Goal: Task Accomplishment & Management: Complete application form

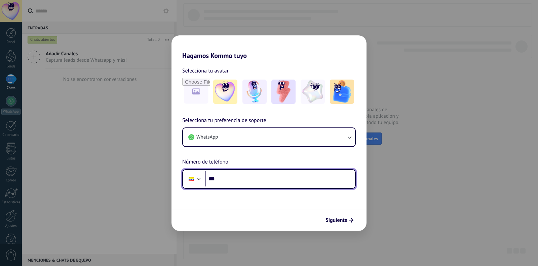
click at [241, 178] on input "***" at bounding box center [280, 178] width 150 height 15
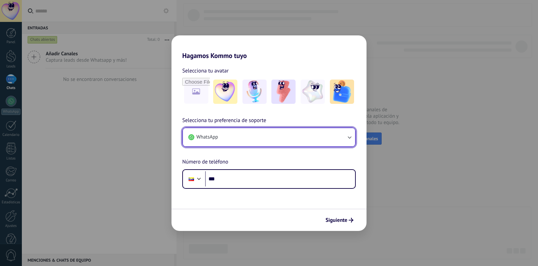
click at [252, 132] on button "WhatsApp" at bounding box center [269, 137] width 172 height 18
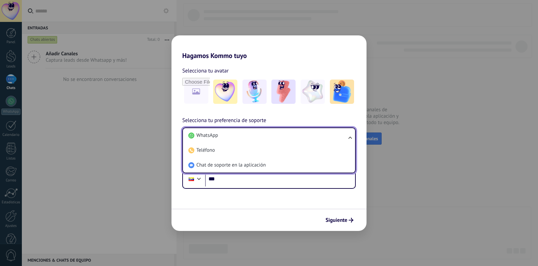
click at [252, 132] on li "WhatsApp" at bounding box center [268, 135] width 164 height 15
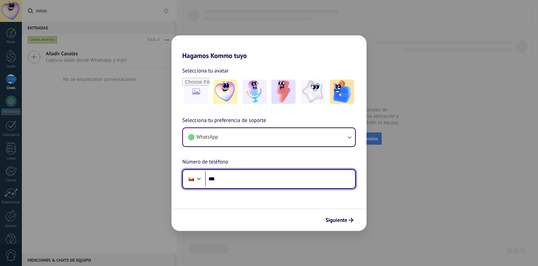
click at [248, 177] on input "***" at bounding box center [280, 178] width 150 height 15
type input "**********"
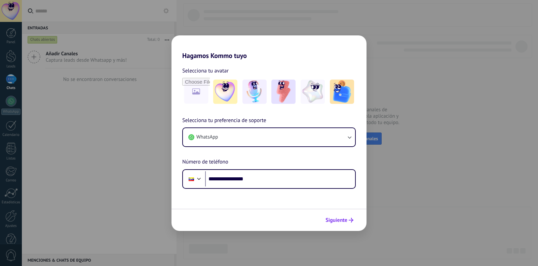
click at [338, 220] on span "Siguiente" at bounding box center [337, 219] width 22 height 5
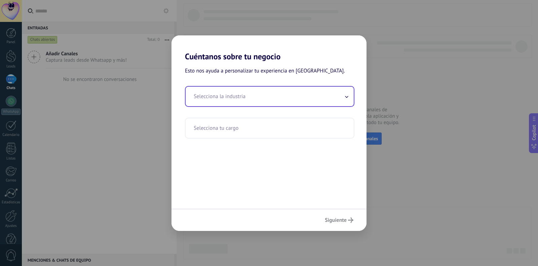
click at [281, 105] on input "text" at bounding box center [270, 96] width 168 height 20
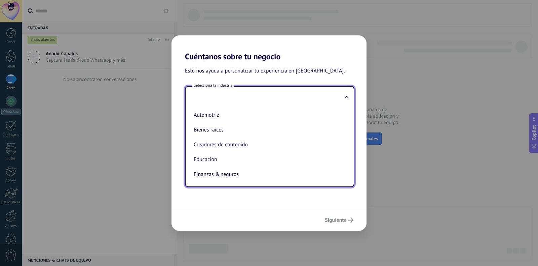
click at [347, 121] on div "Automotriz Bienes raíces Creadores de contenido Educación Finanzas & seguros Go…" at bounding box center [270, 146] width 168 height 80
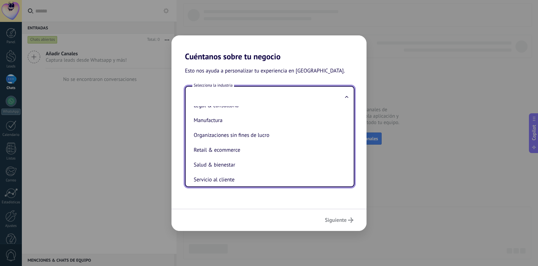
click at [346, 181] on ul "Automotriz Bienes raíces Creadores de contenido Educación Finanzas & seguros Go…" at bounding box center [267, 146] width 163 height 80
click at [346, 180] on ul "Automotriz Bienes raíces Creadores de contenido Educación Finanzas & seguros Go…" at bounding box center [267, 146] width 163 height 80
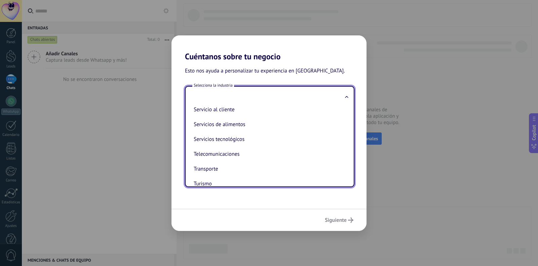
drag, startPoint x: 349, startPoint y: 163, endPoint x: 347, endPoint y: 175, distance: 12.2
click at [347, 175] on div "Automotriz Bienes raíces Creadores de contenido Educación Finanzas & seguros Go…" at bounding box center [270, 146] width 168 height 80
click at [346, 181] on ul "Automotriz Bienes raíces Creadores de contenido Educación Finanzas & seguros Go…" at bounding box center [267, 146] width 163 height 80
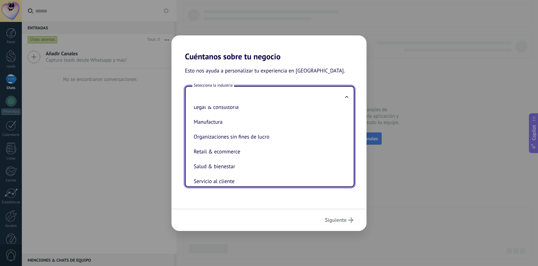
scroll to position [84, 0]
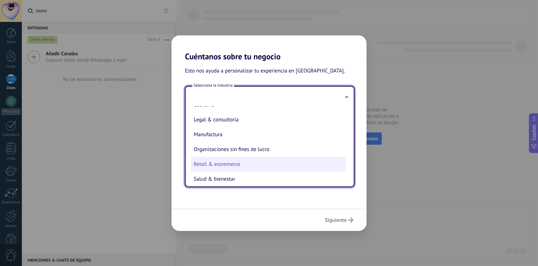
click at [291, 162] on li "Retail & ecommerce" at bounding box center [268, 163] width 155 height 15
type input "**********"
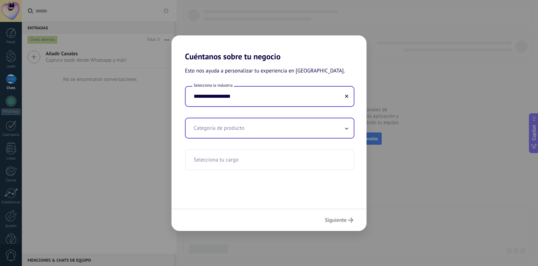
click at [241, 124] on input "text" at bounding box center [270, 128] width 168 height 20
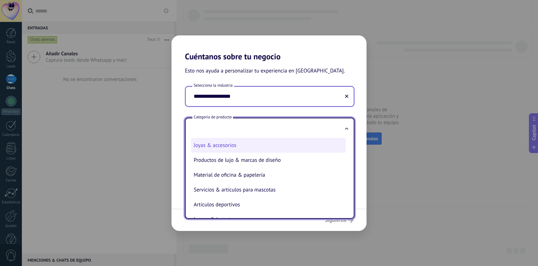
scroll to position [149, 0]
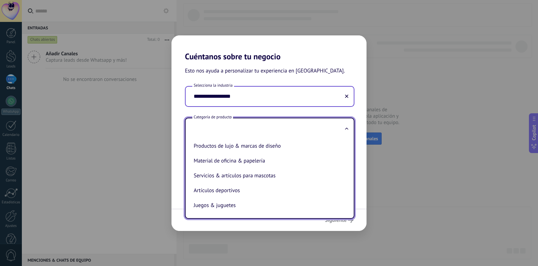
click at [347, 131] on span at bounding box center [346, 128] width 3 height 6
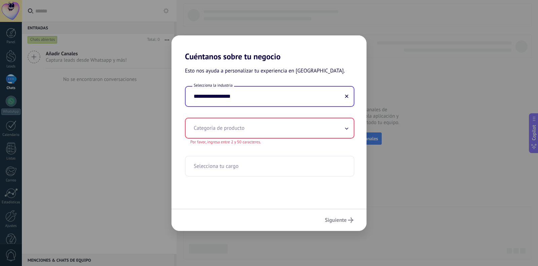
click at [347, 131] on span at bounding box center [346, 128] width 3 height 6
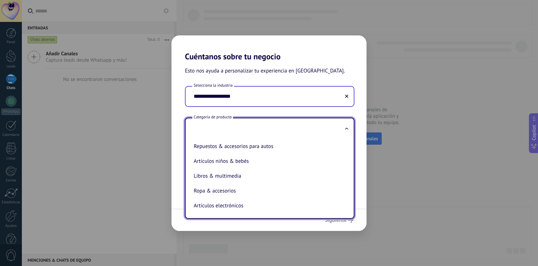
scroll to position [0, 0]
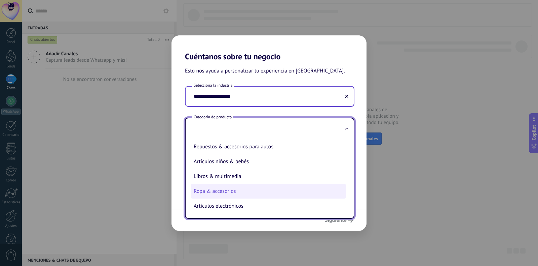
click at [267, 190] on li "Ropa & accesorios" at bounding box center [268, 190] width 155 height 15
type input "**********"
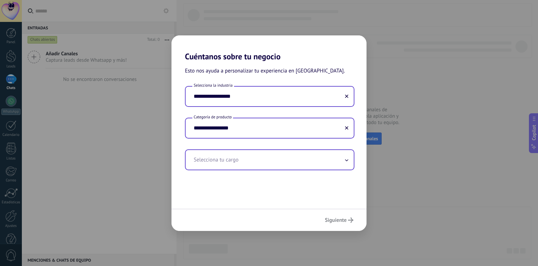
click at [263, 155] on input "text" at bounding box center [270, 160] width 168 height 20
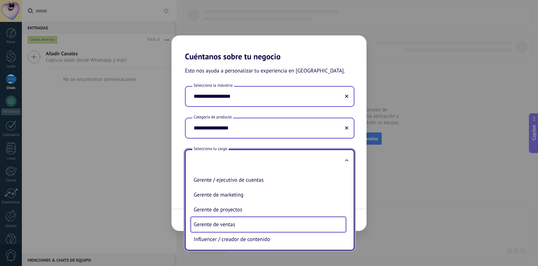
scroll to position [146, 0]
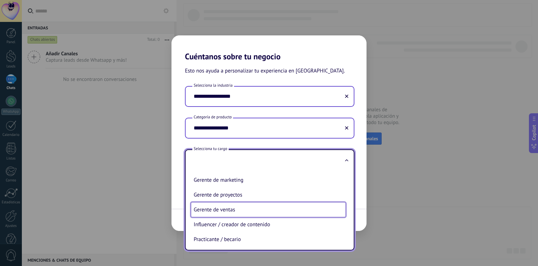
type input "**********"
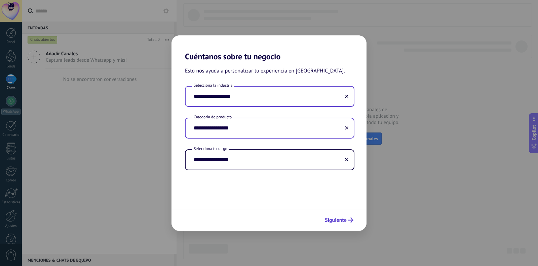
click at [343, 218] on span "Siguiente" at bounding box center [336, 219] width 22 height 5
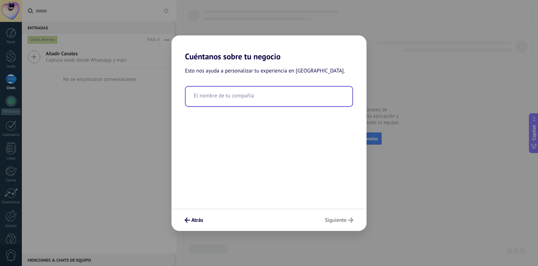
click at [233, 101] on input "text" at bounding box center [269, 96] width 167 height 20
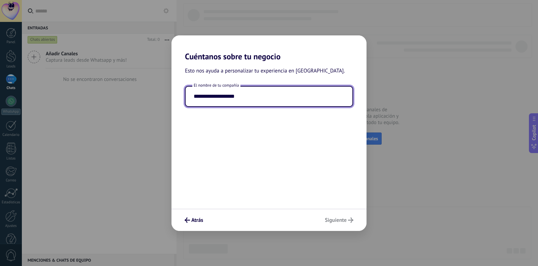
type input "**********"
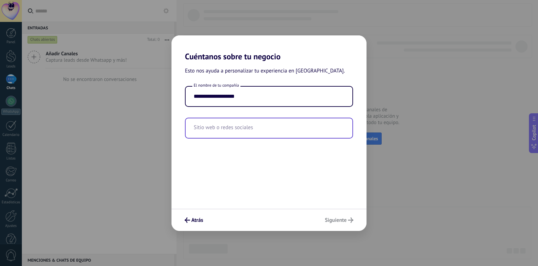
click at [247, 128] on input "text" at bounding box center [269, 128] width 167 height 20
click at [255, 132] on input "text" at bounding box center [269, 128] width 167 height 20
click at [234, 129] on input "text" at bounding box center [269, 128] width 167 height 20
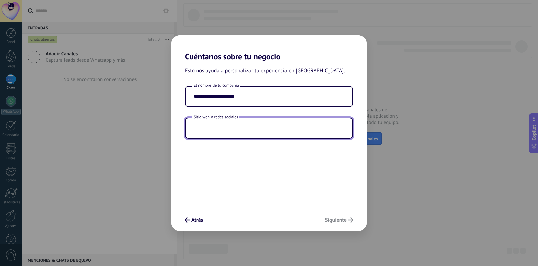
paste input "**********"
click at [339, 221] on div "Atrás Siguiente" at bounding box center [269, 219] width 195 height 22
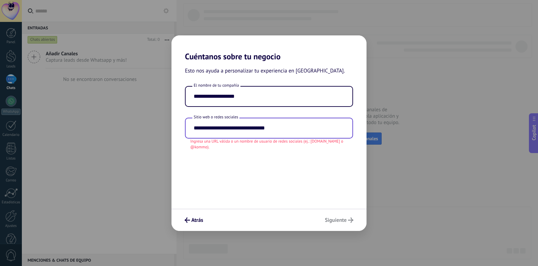
click at [301, 129] on input "**********" at bounding box center [269, 128] width 167 height 20
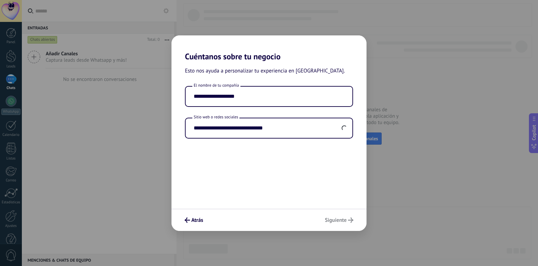
click at [340, 220] on div "Atrás Siguiente" at bounding box center [269, 219] width 195 height 22
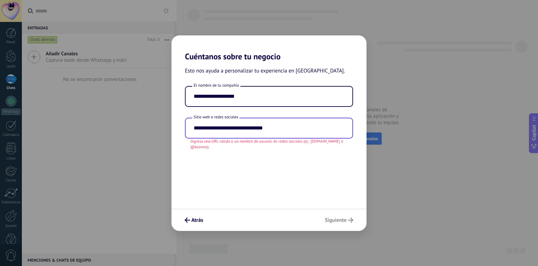
click at [293, 129] on input "**********" at bounding box center [269, 128] width 167 height 20
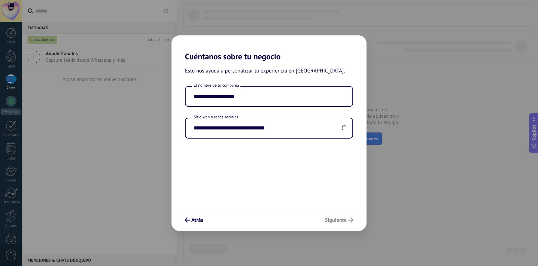
click at [342, 221] on div "Atrás Siguiente" at bounding box center [269, 219] width 195 height 22
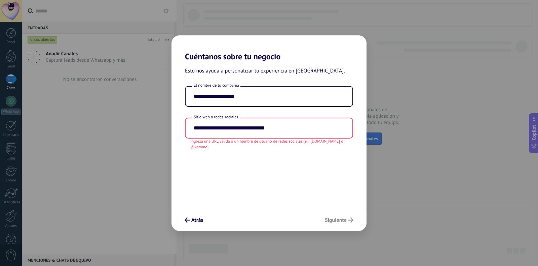
drag, startPoint x: 294, startPoint y: 131, endPoint x: 107, endPoint y: 138, distance: 187.2
click at [107, 138] on div "**********" at bounding box center [269, 133] width 538 height 266
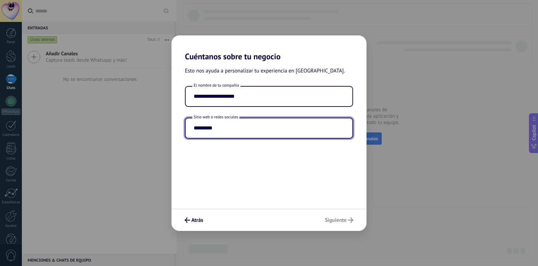
type input "*********"
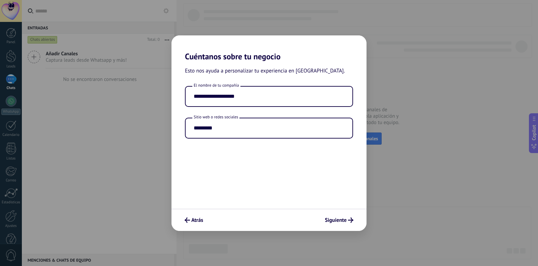
click at [340, 219] on div "Atrás Siguiente" at bounding box center [269, 219] width 195 height 22
click at [340, 219] on span "Siguiente" at bounding box center [336, 219] width 22 height 5
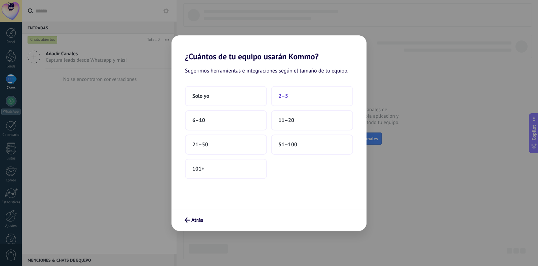
click at [290, 96] on button "2–5" at bounding box center [312, 96] width 82 height 20
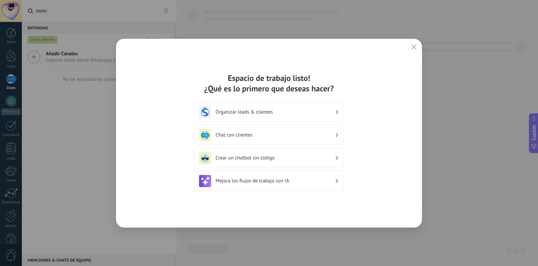
click at [329, 158] on h3 "Crear un chatbot sin código" at bounding box center [275, 157] width 119 height 6
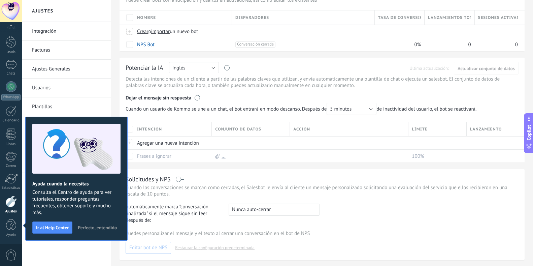
scroll to position [67, 0]
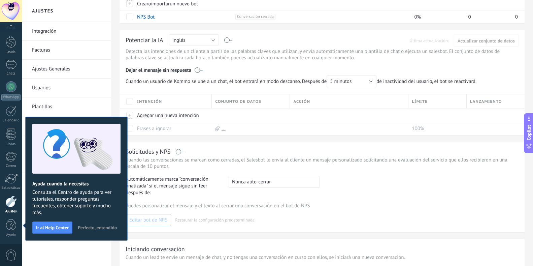
click at [26, 224] on div "Ayuda cuando la necesitas Consulta el Centro de ayuda para ver tutoriales, resp…" at bounding box center [76, 178] width 102 height 124
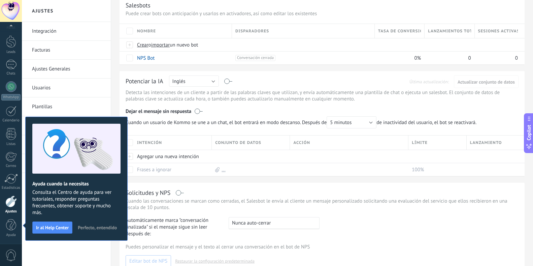
scroll to position [0, 0]
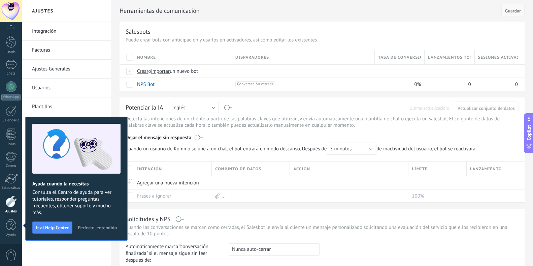
click at [512, 10] on span "Guardar" at bounding box center [513, 10] width 16 height 5
click at [85, 229] on span "Perfecto, entendido" at bounding box center [97, 227] width 39 height 5
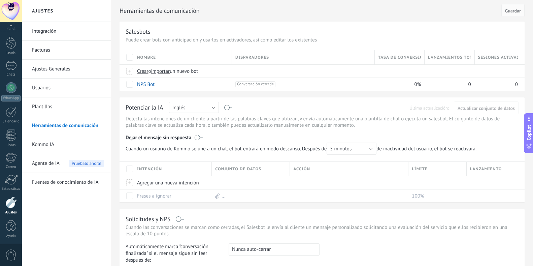
scroll to position [14, 0]
click at [48, 48] on link "Facturas" at bounding box center [68, 50] width 72 height 19
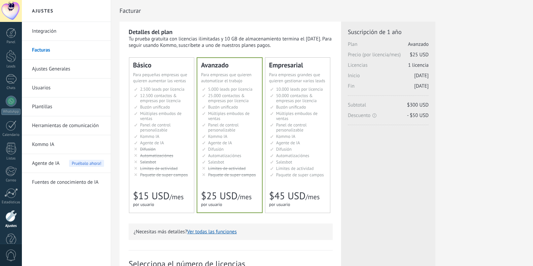
click at [173, 131] on li "Настраиваемый рабочий стол Customizable dashboard Panel de control personalizab…" at bounding box center [162, 127] width 56 height 10
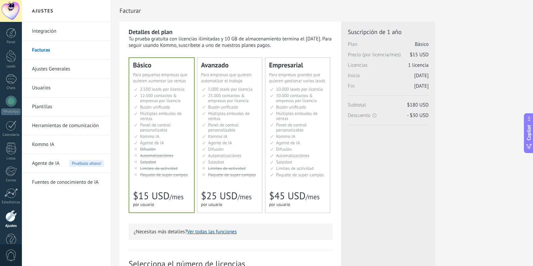
click at [239, 108] on li "Общий inbox Unified inbox Buzón unificado Inbox unificado Inbox terpadu Birleşi…" at bounding box center [230, 106] width 56 height 5
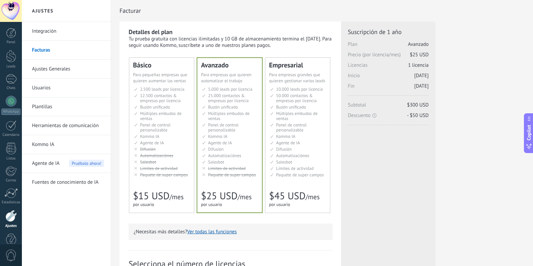
click at [271, 108] on li "Общий inbox Unified inbox Buzón unificado Inbox unificado Inbox terpadu Birleşi…" at bounding box center [298, 106] width 56 height 5
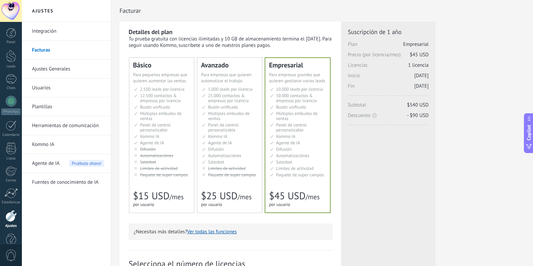
click at [181, 121] on ul "2.500 сделок на место 2.500 leads per seat 2.500 leads por licencia 添加线索和联系人 2.…" at bounding box center [162, 131] width 56 height 91
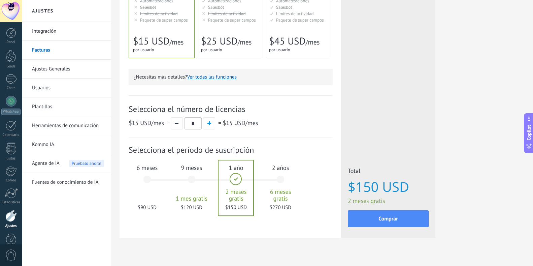
scroll to position [166, 0]
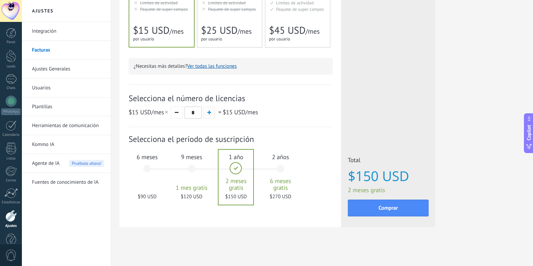
click at [209, 111] on span "button" at bounding box center [209, 112] width 4 height 4
click at [177, 115] on button "button" at bounding box center [177, 112] width 12 height 12
type input "*"
click at [195, 181] on div "9 meses 1 mes gratis $120 USD" at bounding box center [191, 171] width 36 height 47
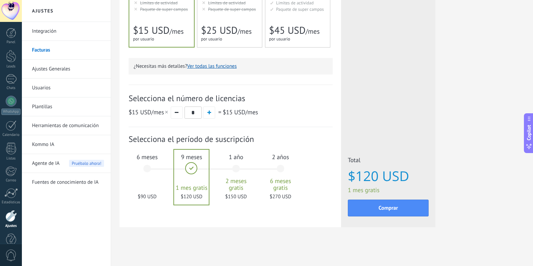
click at [153, 178] on div "6 meses $90 USD" at bounding box center [147, 171] width 36 height 47
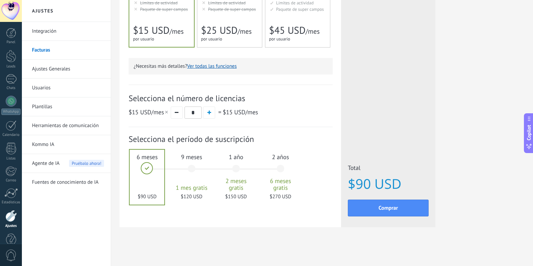
click at [237, 177] on span "2 meses gratis" at bounding box center [236, 183] width 36 height 13
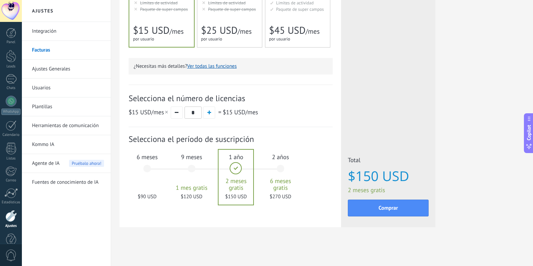
click at [201, 169] on div "9 meses 1 mes gratis $200 USD" at bounding box center [191, 171] width 36 height 47
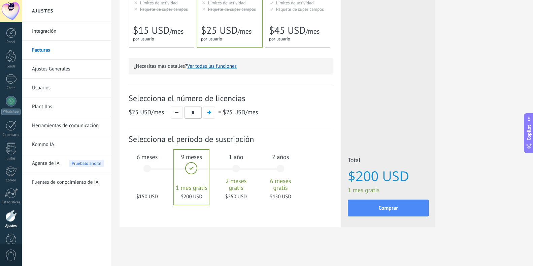
click at [152, 171] on div "6 meses $150 USD" at bounding box center [147, 171] width 36 height 47
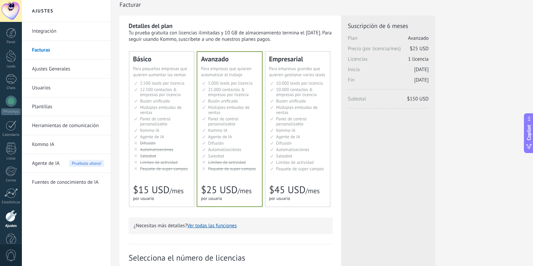
scroll to position [0, 0]
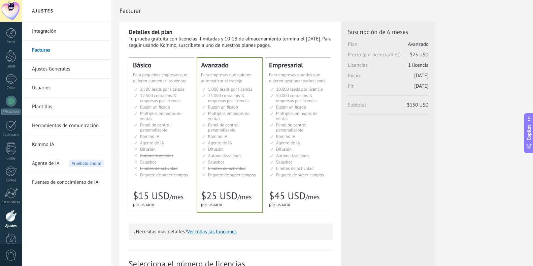
click at [156, 124] on span "Panel de control personalizable" at bounding box center [155, 127] width 31 height 11
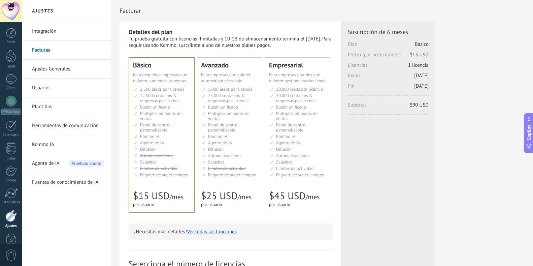
click at [219, 126] on span "Panel de control personalizable" at bounding box center [223, 127] width 31 height 11
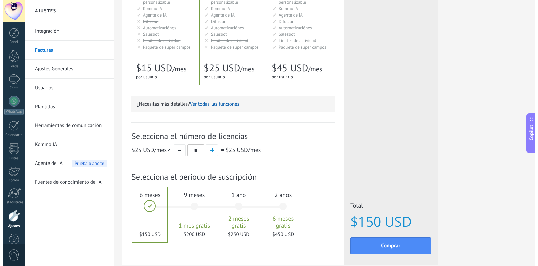
scroll to position [166, 0]
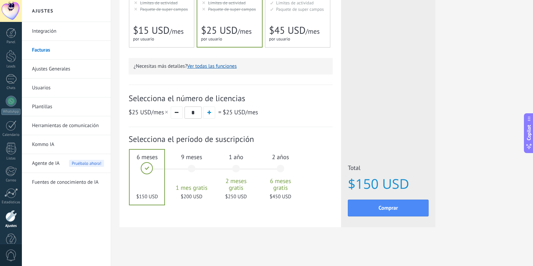
click at [212, 64] on button "Ver todas las funciones" at bounding box center [211, 66] width 49 height 6
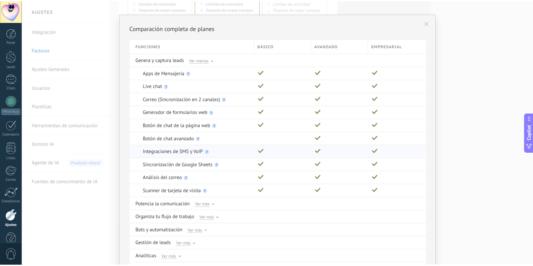
scroll to position [0, 0]
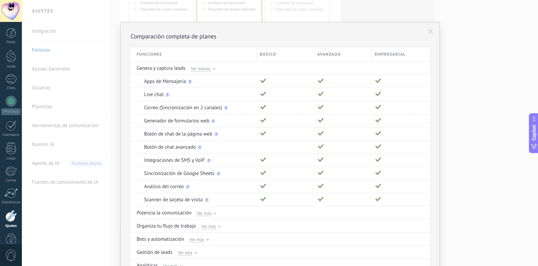
click at [432, 31] on button at bounding box center [430, 31] width 11 height 11
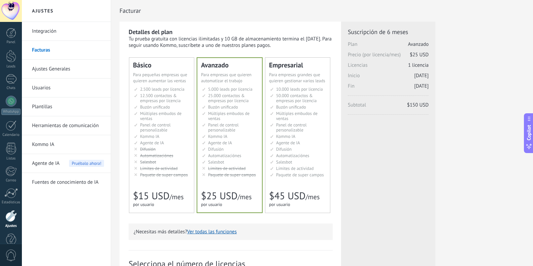
click at [48, 32] on link "Integración" at bounding box center [68, 31] width 72 height 19
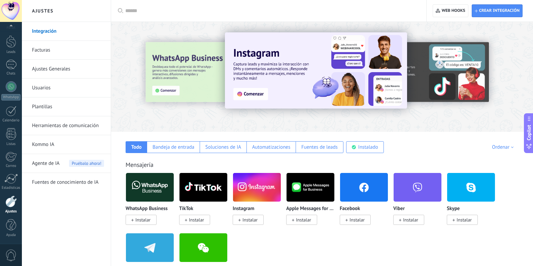
click at [59, 89] on link "Usuarios" at bounding box center [68, 87] width 72 height 19
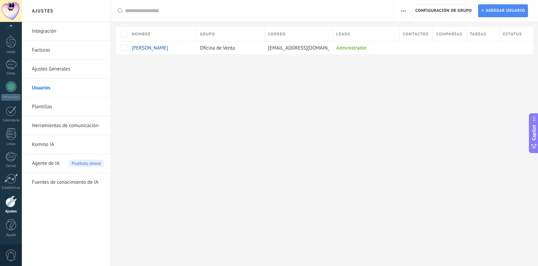
click at [47, 49] on link "Facturas" at bounding box center [68, 50] width 72 height 19
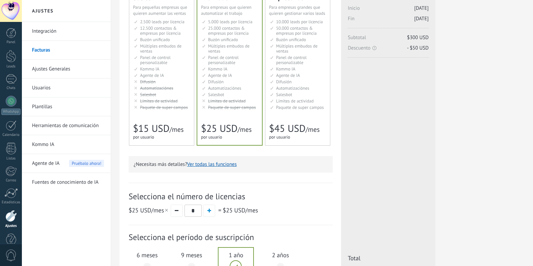
click at [235, 63] on span "Panel de control personalizable" at bounding box center [223, 60] width 31 height 11
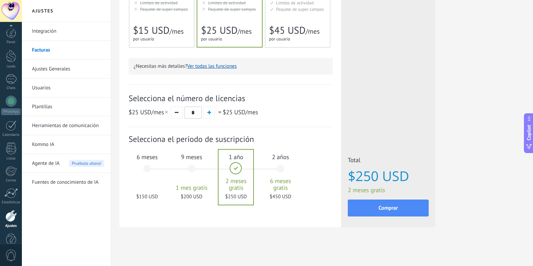
scroll to position [14, 0]
click at [202, 179] on div "9 meses 1 mes gratis $200 USD" at bounding box center [191, 171] width 36 height 47
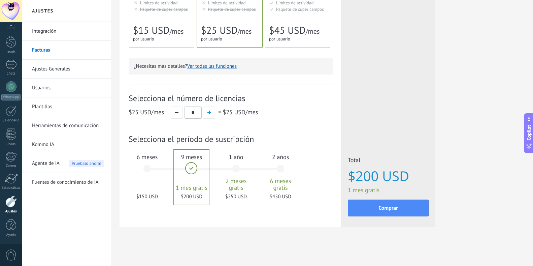
click at [162, 170] on div "6 meses $150 USD" at bounding box center [147, 171] width 36 height 47
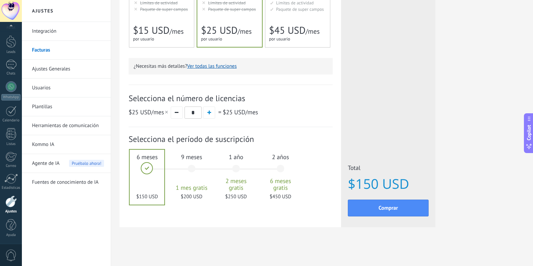
click at [190, 170] on div "9 meses 1 mes gratis $200 USD" at bounding box center [191, 171] width 36 height 47
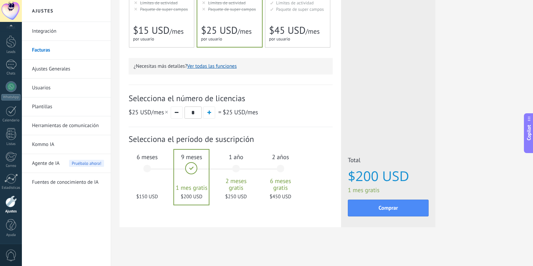
click at [153, 164] on div "6 meses $150 USD" at bounding box center [147, 171] width 36 height 47
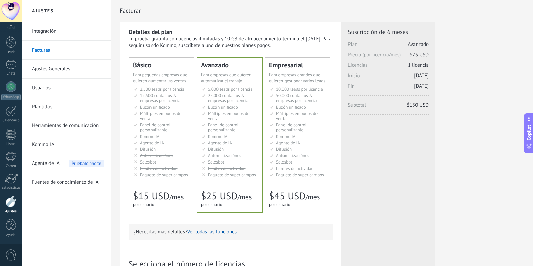
click at [9, 32] on div "Panel Leads Chats WhatsApp Clientes" at bounding box center [11, 128] width 22 height 230
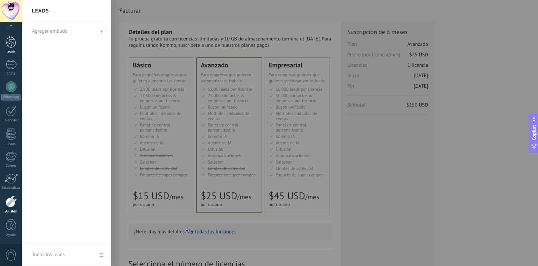
click at [12, 38] on div at bounding box center [11, 41] width 10 height 12
